Goal: Information Seeking & Learning: Find specific fact

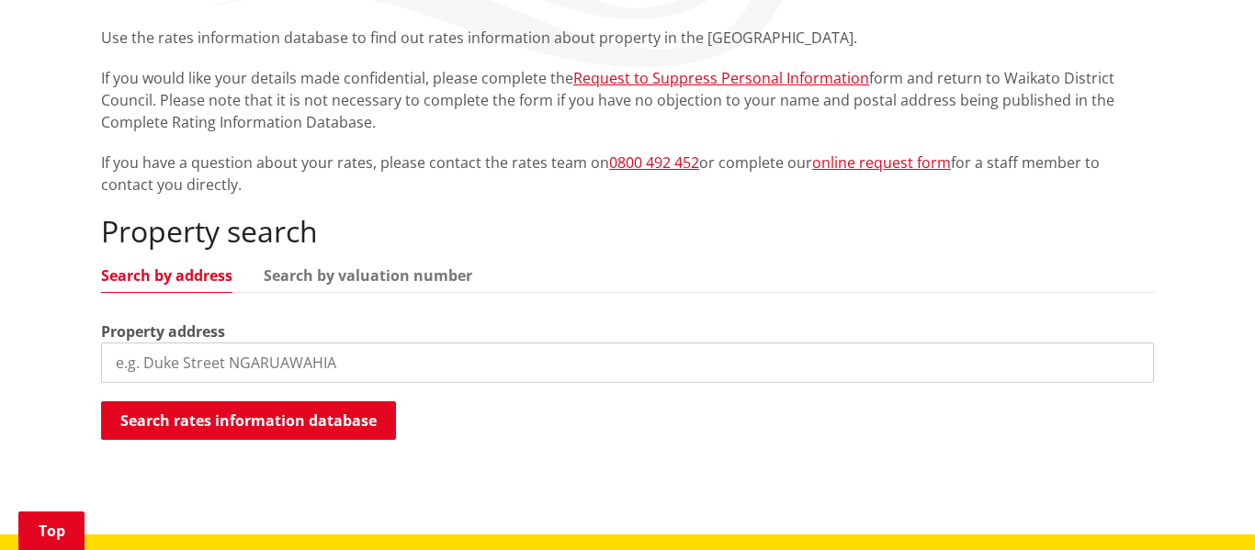
scroll to position [346, 0]
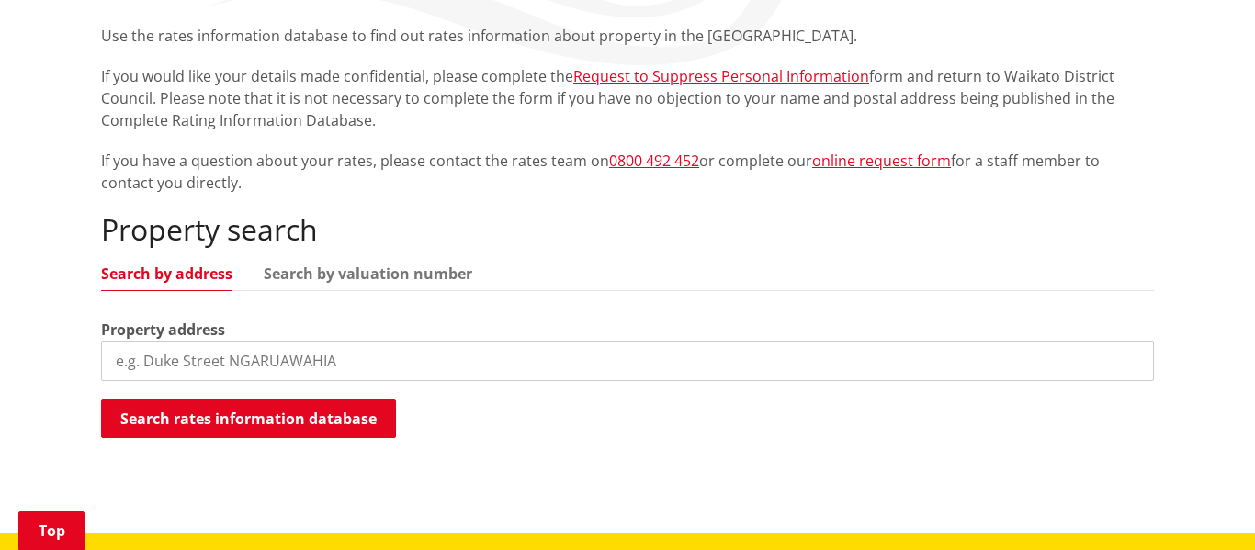
click at [314, 361] on input "search" at bounding box center [627, 361] width 1053 height 40
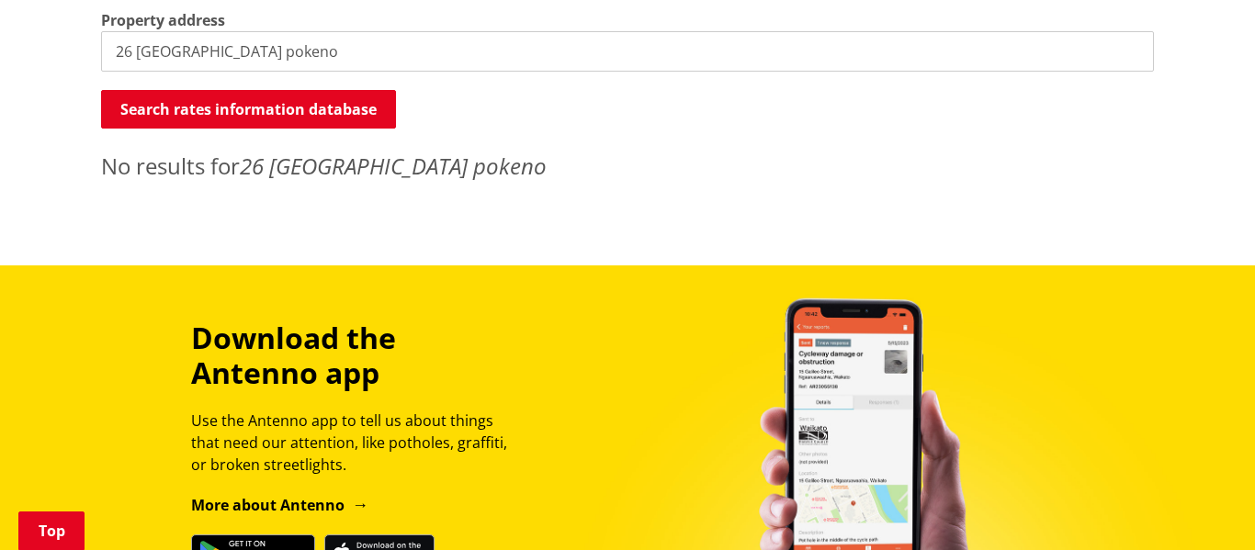
scroll to position [654, 0]
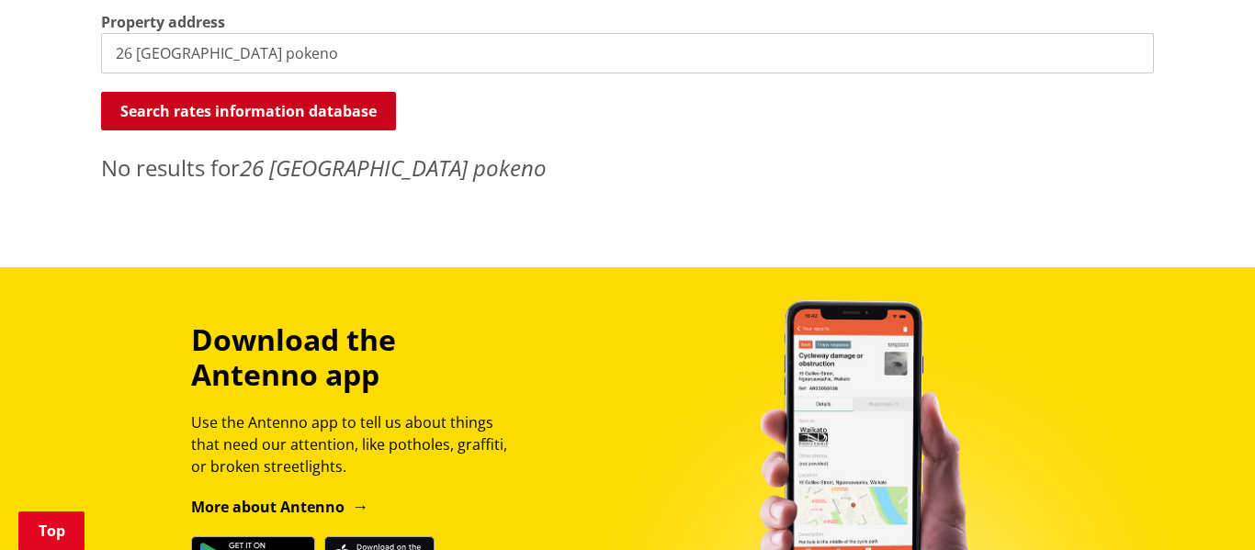
click at [329, 121] on button "Search rates information database" at bounding box center [248, 111] width 295 height 39
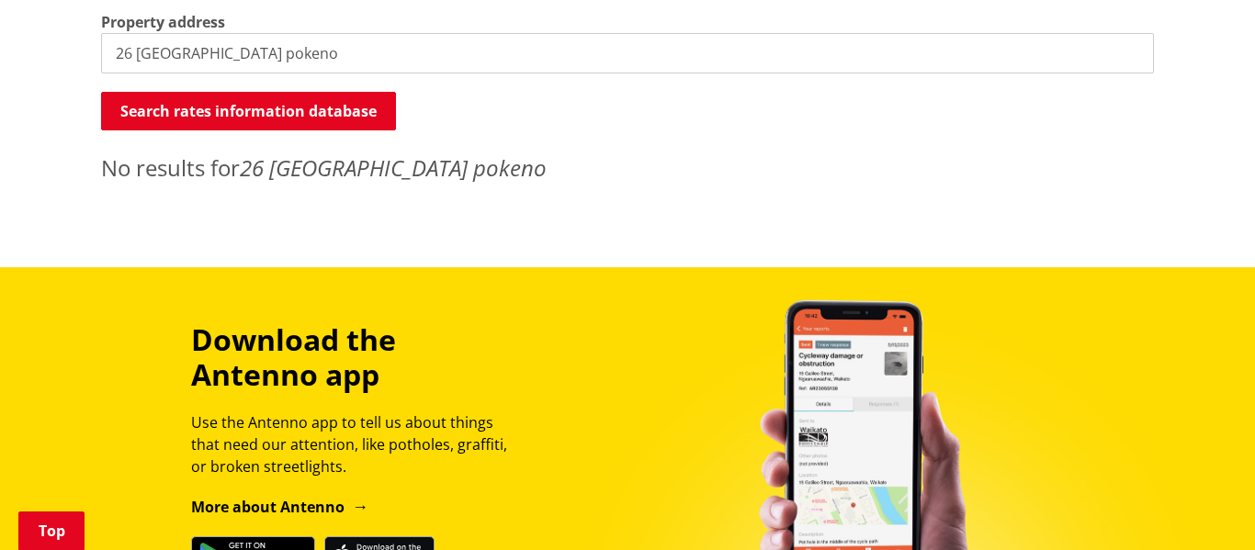
click at [365, 62] on input "26 raithburn terrace pokeno" at bounding box center [627, 53] width 1053 height 40
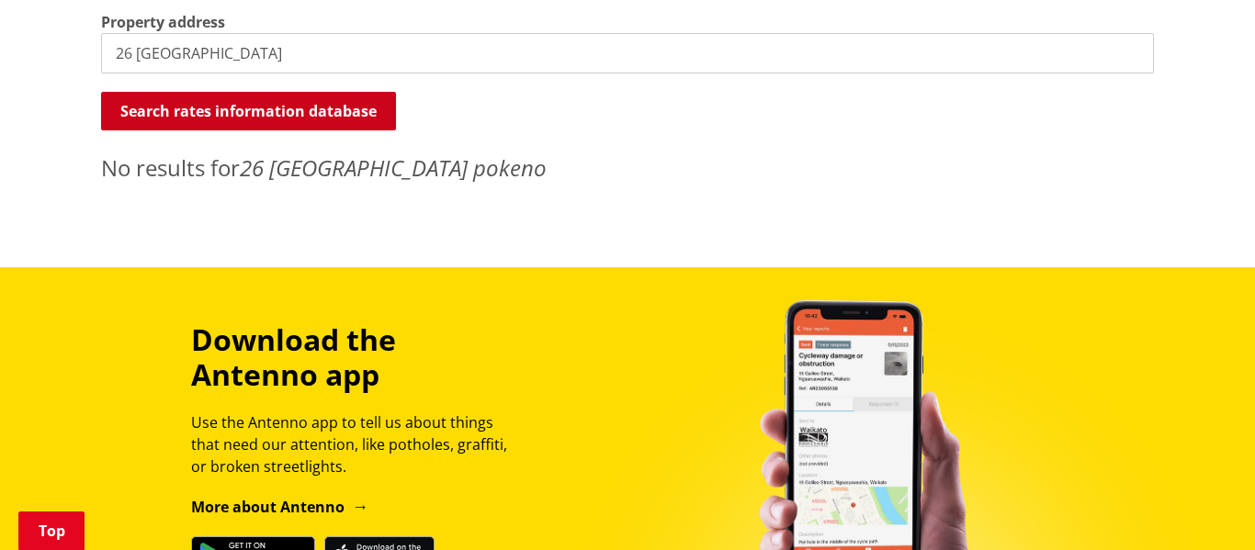
type input "26 raithburn terrace"
click at [287, 112] on button "Search rates information database" at bounding box center [248, 111] width 295 height 39
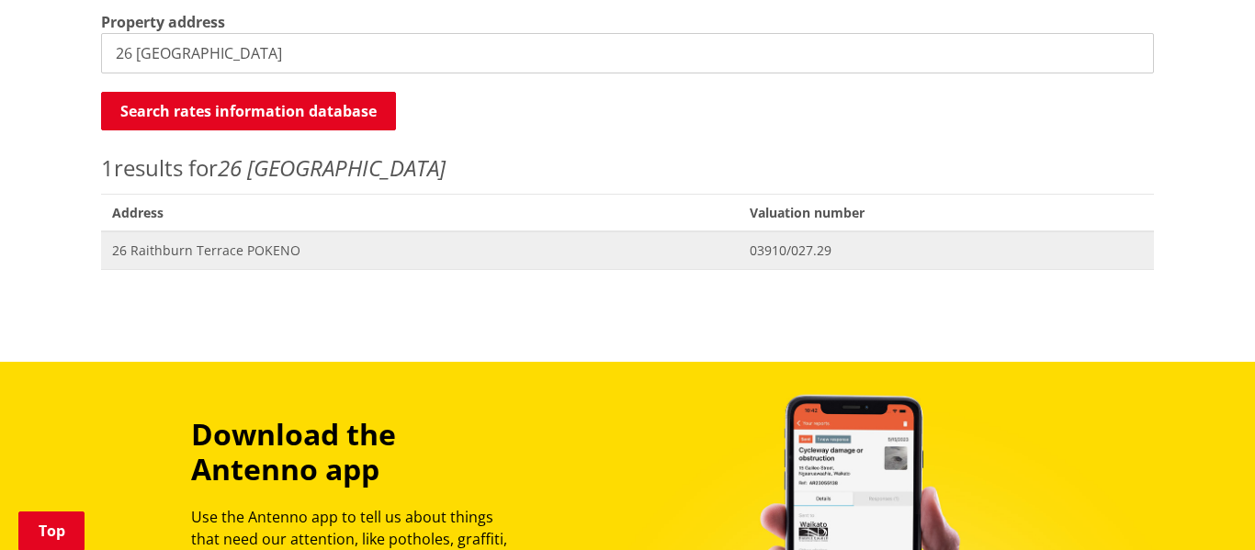
click at [221, 253] on span "26 Raithburn Terrace POKENO" at bounding box center [420, 251] width 616 height 18
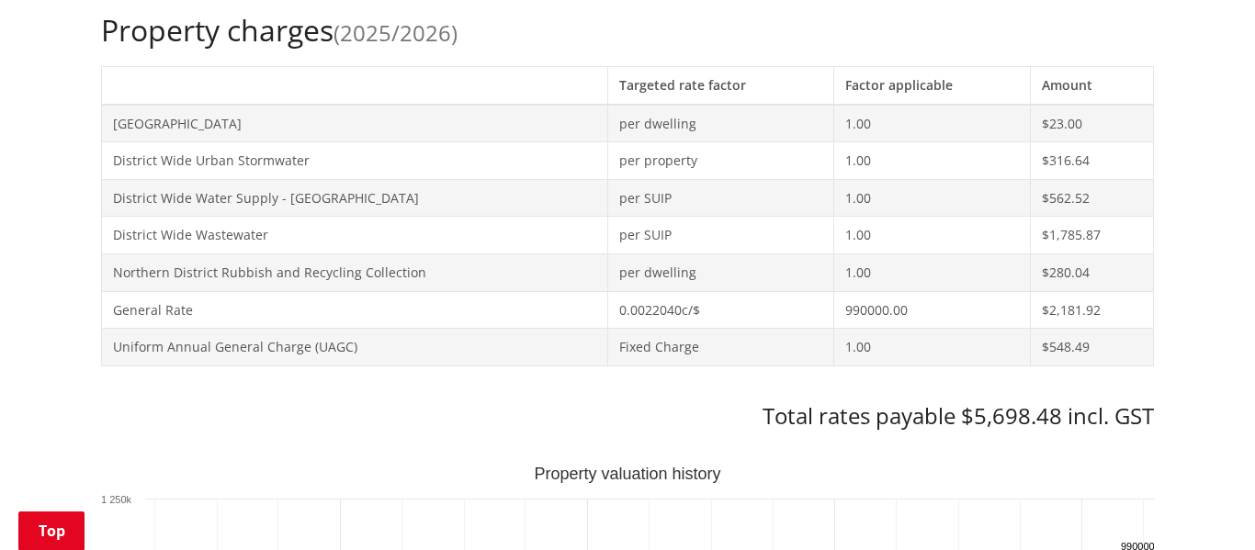
scroll to position [786, 0]
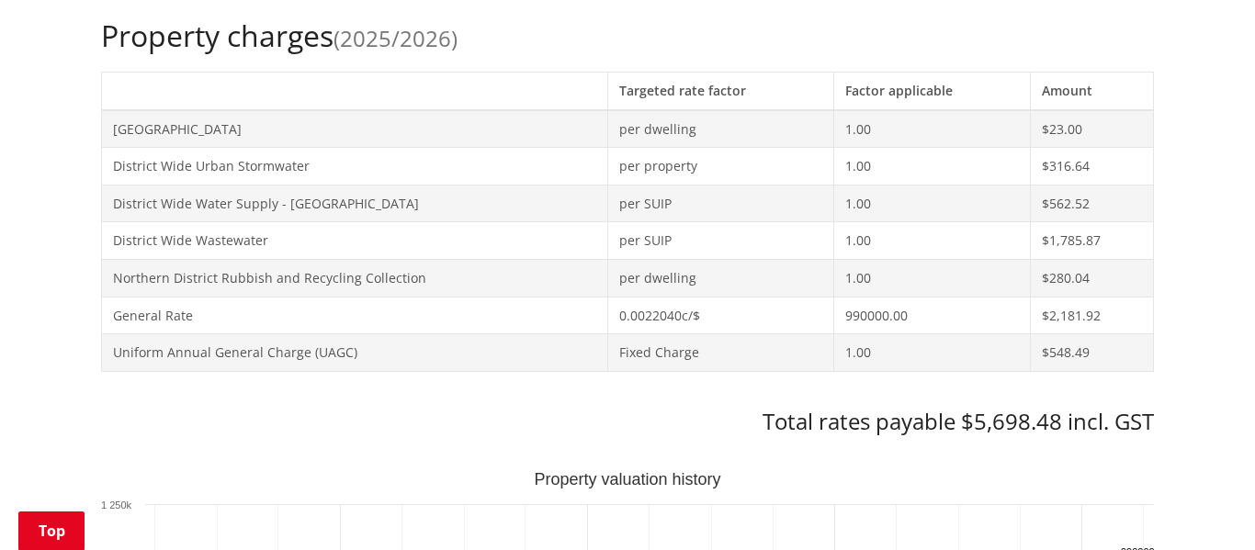
click at [672, 339] on td "Fixed Charge" at bounding box center [721, 353] width 226 height 38
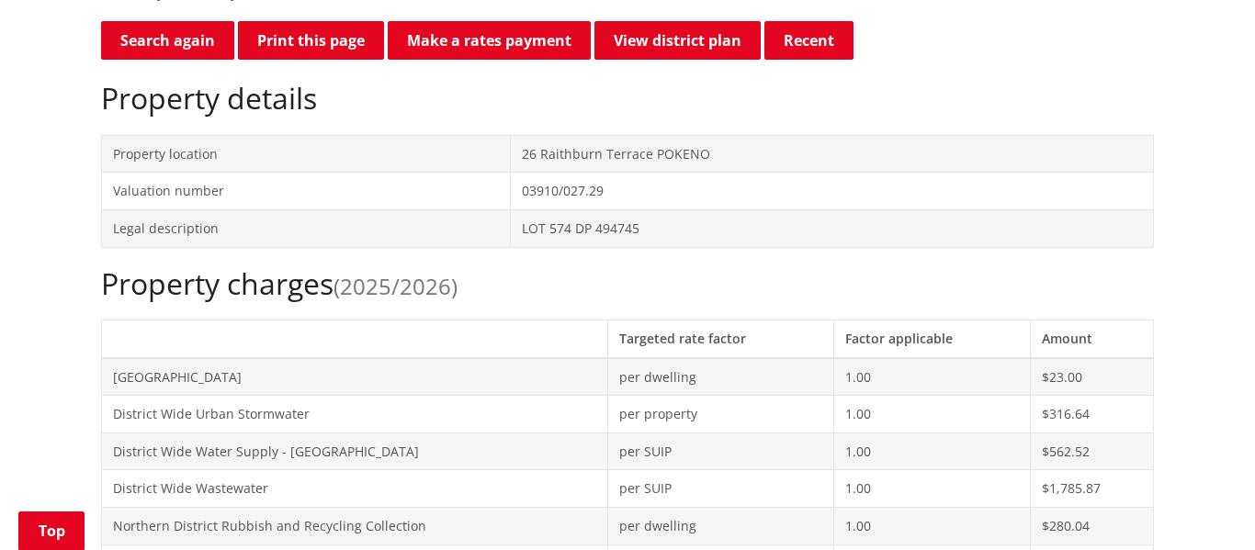
scroll to position [349, 0]
